Goal: Find specific page/section: Find specific page/section

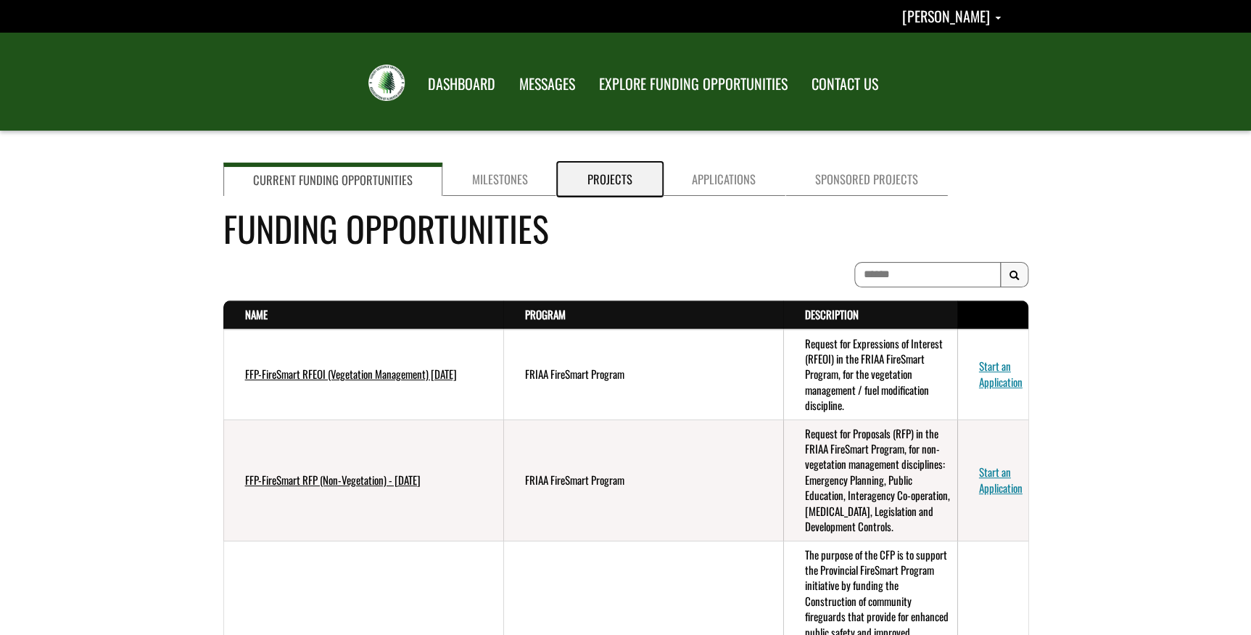
click at [616, 178] on link "Projects" at bounding box center [610, 178] width 104 height 33
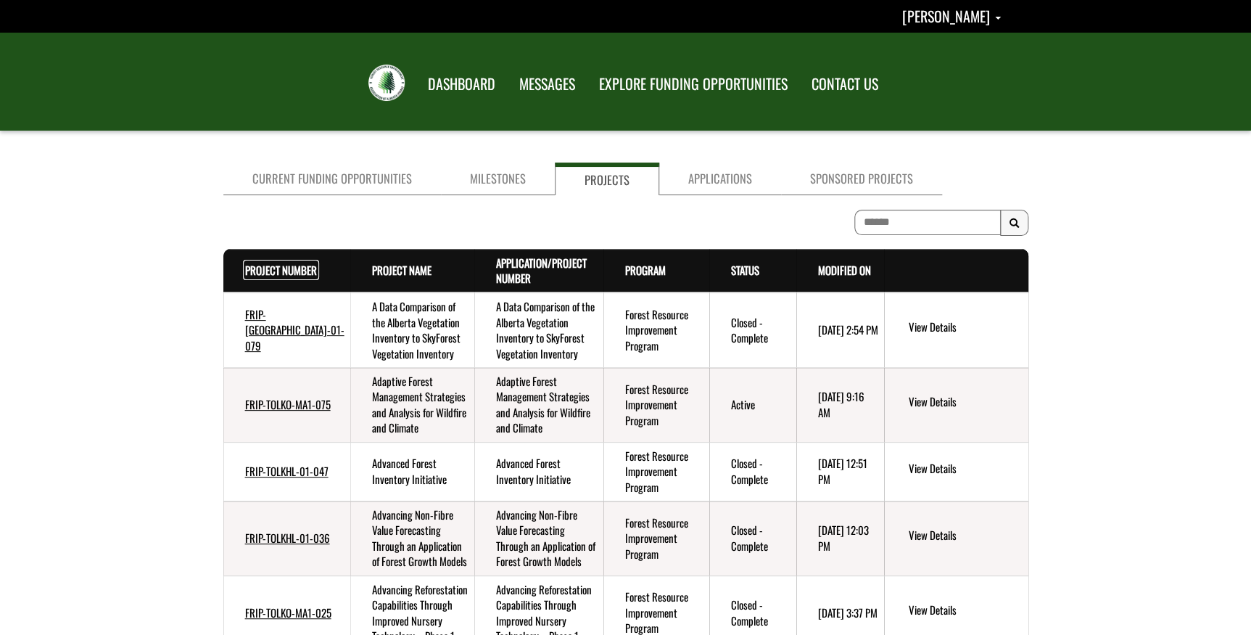
click at [261, 268] on link "Project Number . sort descending" at bounding box center [281, 270] width 72 height 16
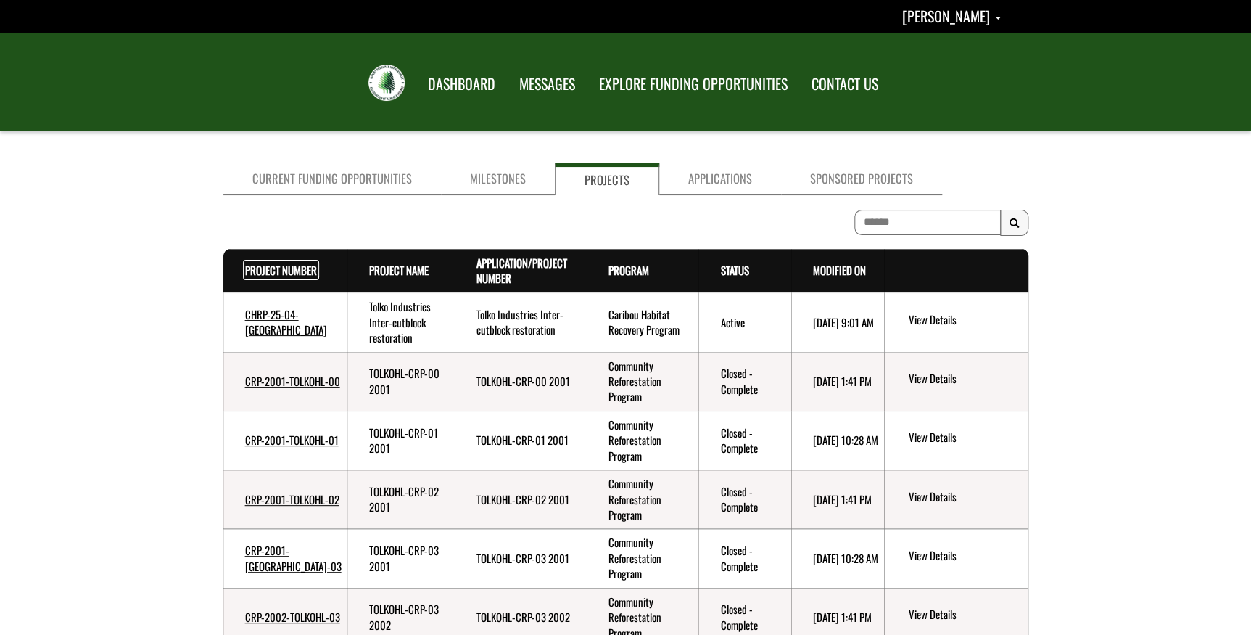
click at [260, 264] on link "Project Number . sort descending" at bounding box center [281, 270] width 72 height 16
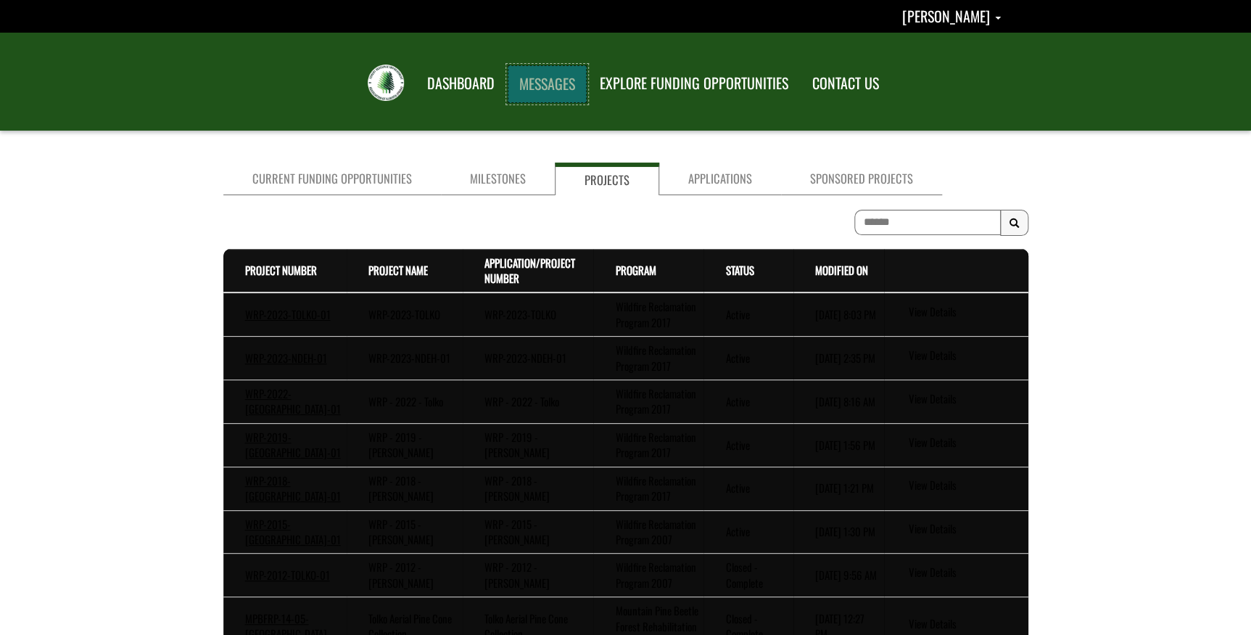
click at [546, 81] on link "MESSAGES" at bounding box center [547, 84] width 79 height 38
